Goal: Navigation & Orientation: Find specific page/section

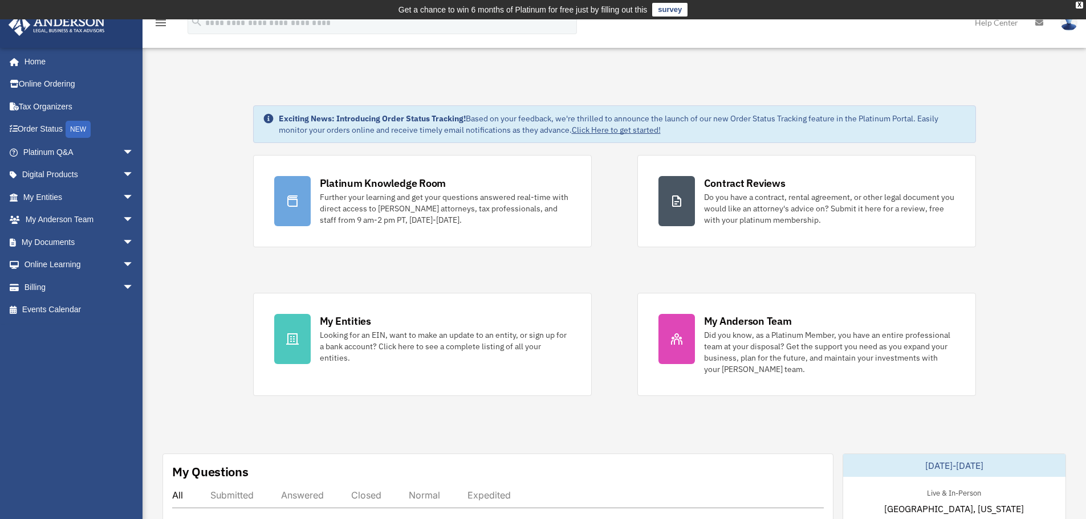
click at [616, 271] on div "Platinum Knowledge Room Further your learning and get your questions answered r…" at bounding box center [614, 275] width 723 height 241
click at [1076, 7] on div "X" at bounding box center [1079, 5] width 7 height 7
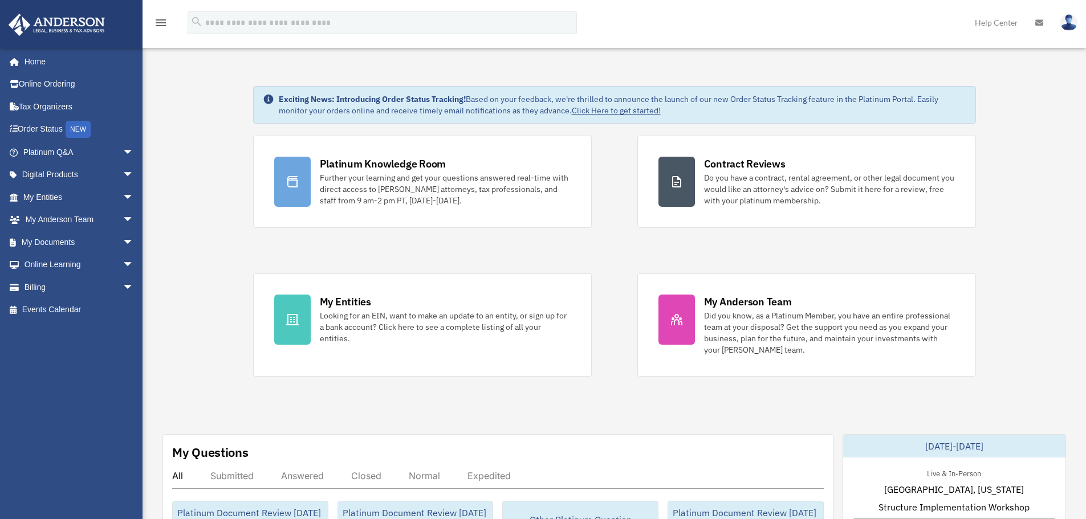
click at [1070, 22] on img at bounding box center [1068, 22] width 17 height 17
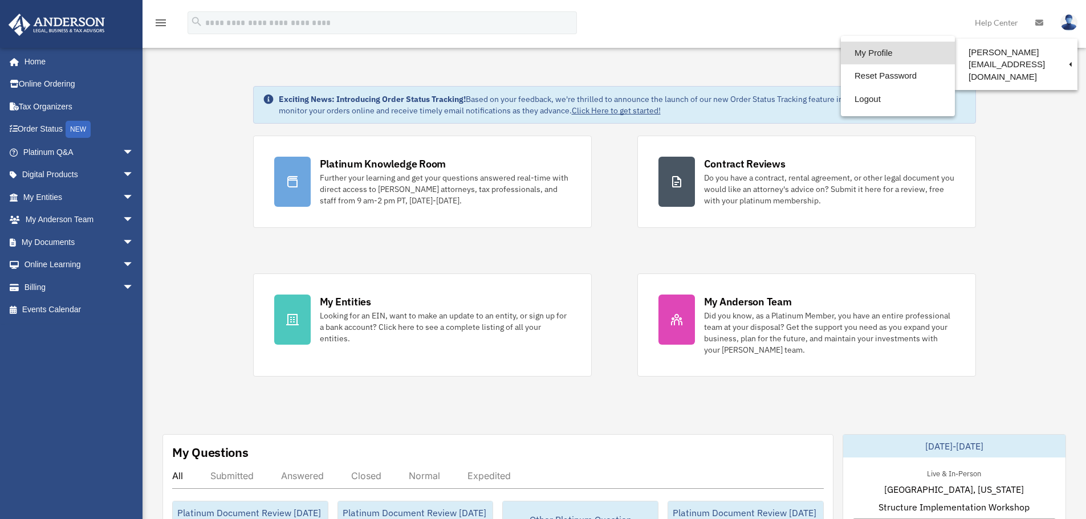
click at [851, 50] on link "My Profile" at bounding box center [898, 53] width 114 height 23
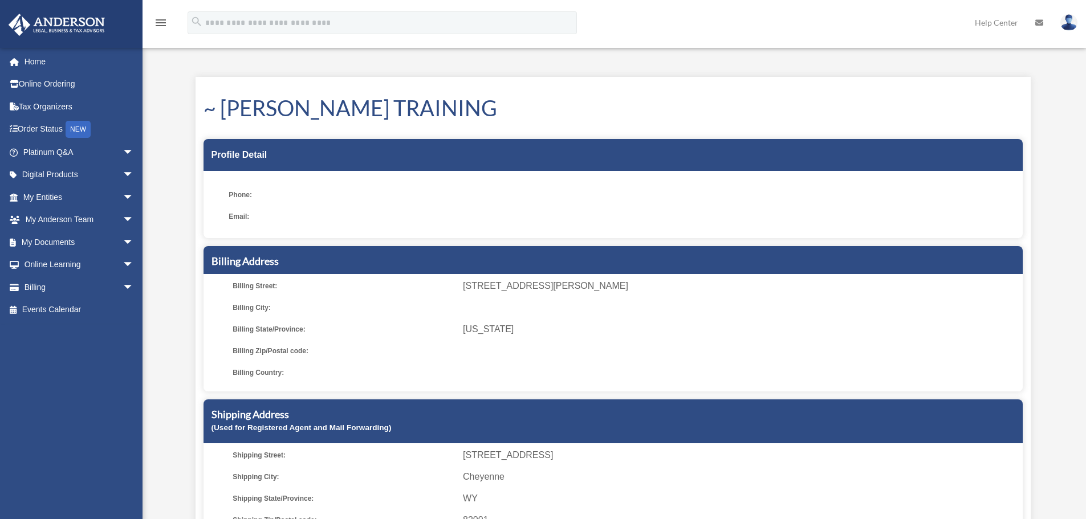
click at [1063, 22] on img at bounding box center [1068, 22] width 17 height 17
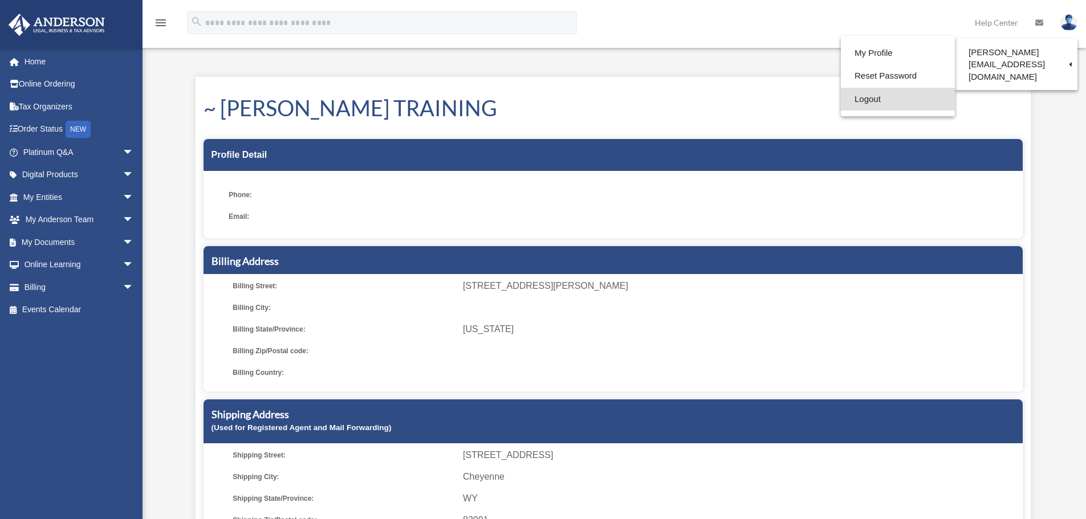
click at [841, 103] on link "Logout" at bounding box center [898, 99] width 114 height 23
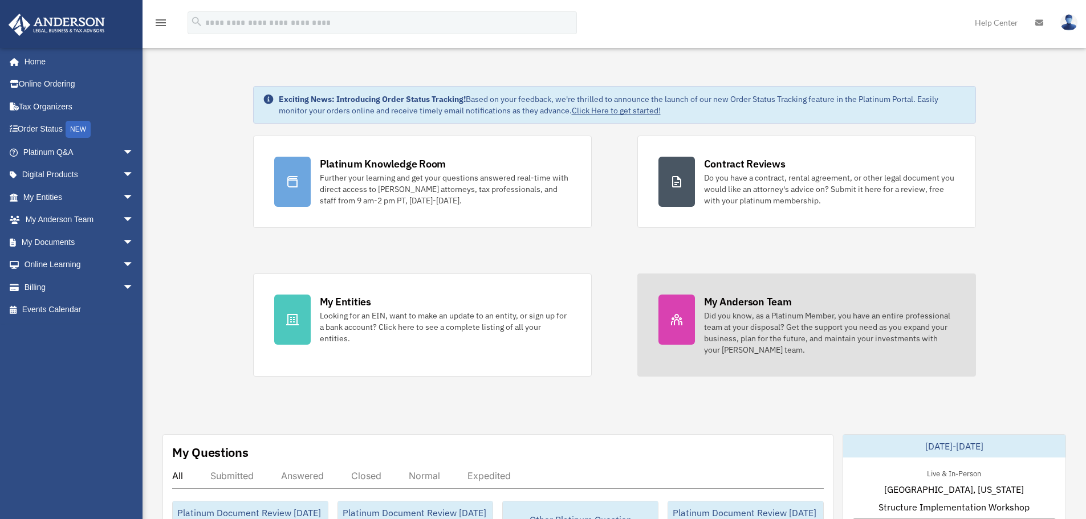
click at [725, 302] on div "My Anderson Team" at bounding box center [748, 302] width 88 height 14
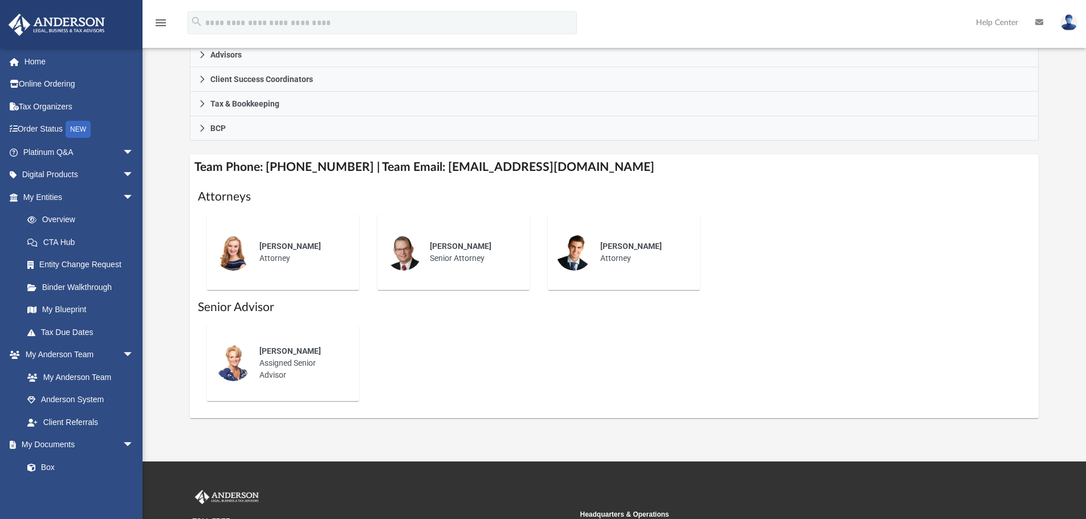
scroll to position [342, 0]
